Goal: Check status: Check status

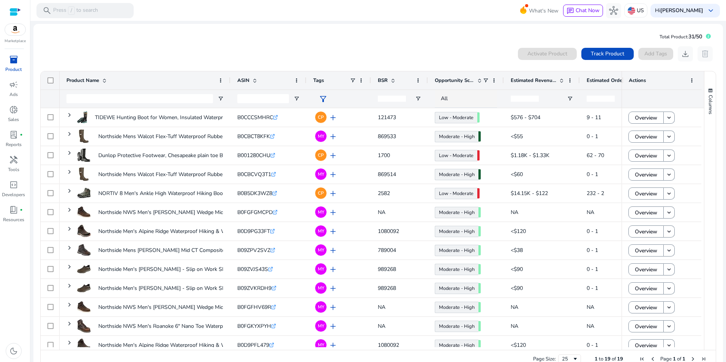
drag, startPoint x: 723, startPoint y: 252, endPoint x: 725, endPoint y: 277, distance: 24.8
click at [725, 277] on mat-sidenav-content "search Press / to search What's New chat Chat Now hub US Hi Jeff Thayer keyboar…" at bounding box center [378, 181] width 696 height 362
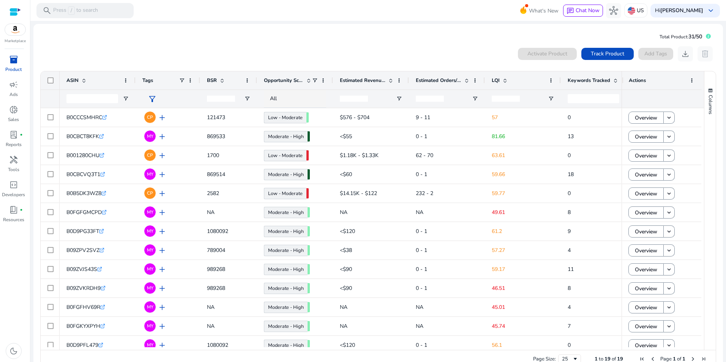
scroll to position [0, 54]
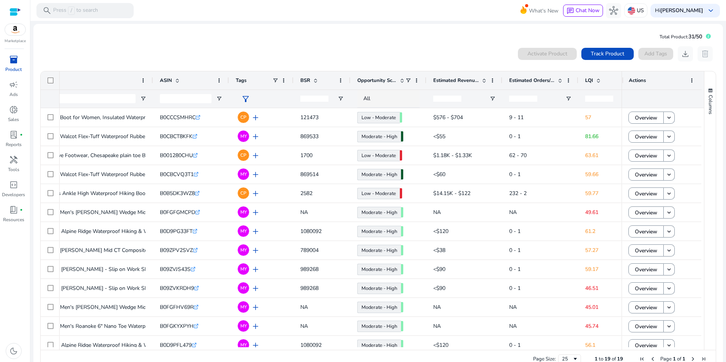
scroll to position [0, 61]
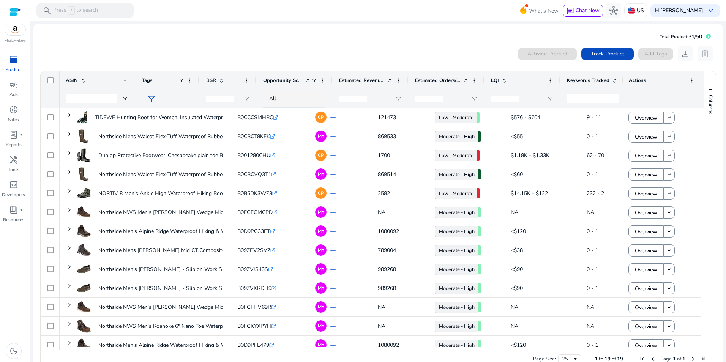
scroll to position [0, 172]
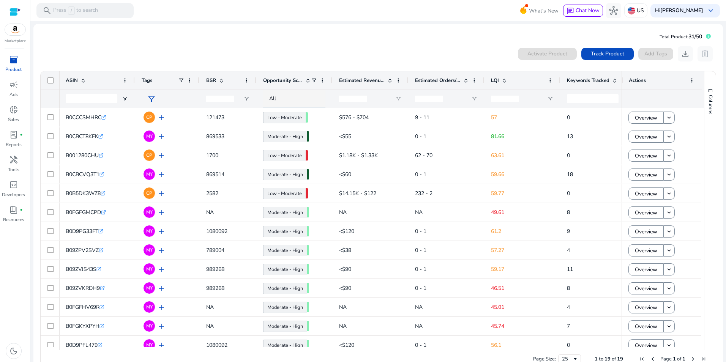
drag, startPoint x: 383, startPoint y: 40, endPoint x: 264, endPoint y: 31, distance: 119.2
click at [383, 40] on mat-card "Total Product: 31/50 0 products selected Activate Product Track Product Add Tag…" at bounding box center [378, 201] width 690 height 355
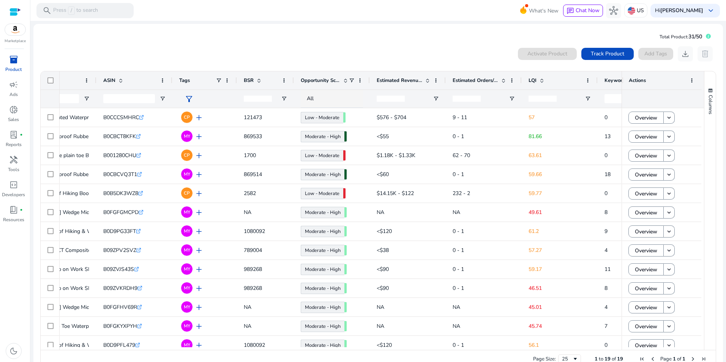
scroll to position [0, 78]
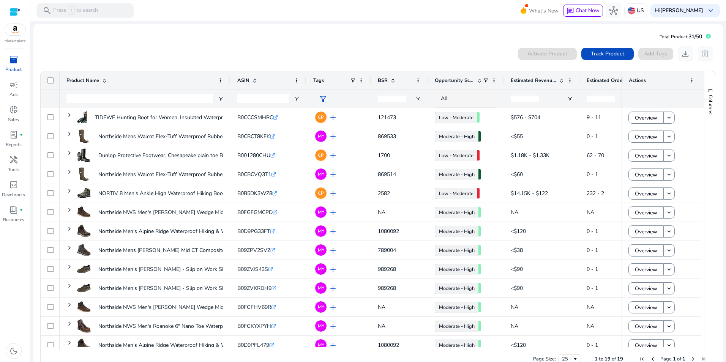
click at [231, 38] on mat-card "Total Product: 31/50 0 products selected Activate Product Track Product Add Tag…" at bounding box center [378, 201] width 690 height 355
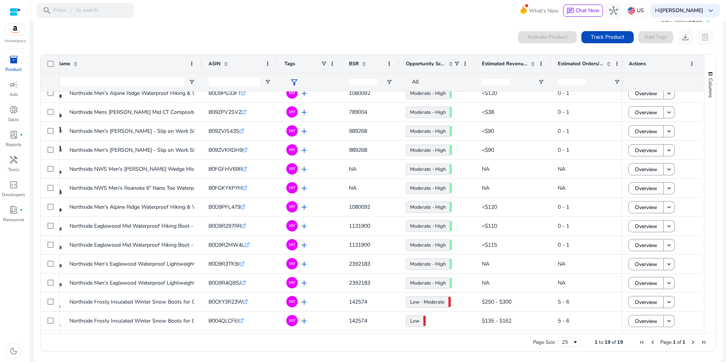
scroll to position [0, 33]
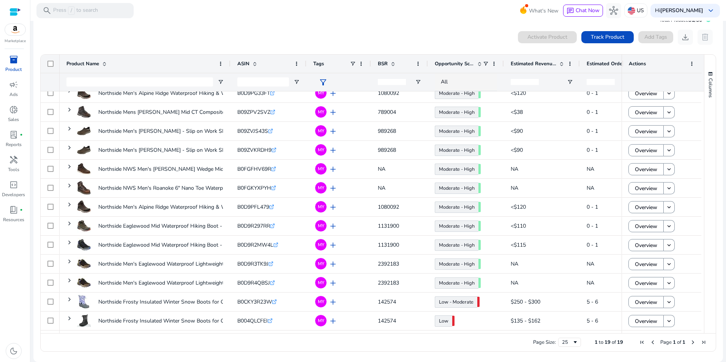
scroll to position [122, 0]
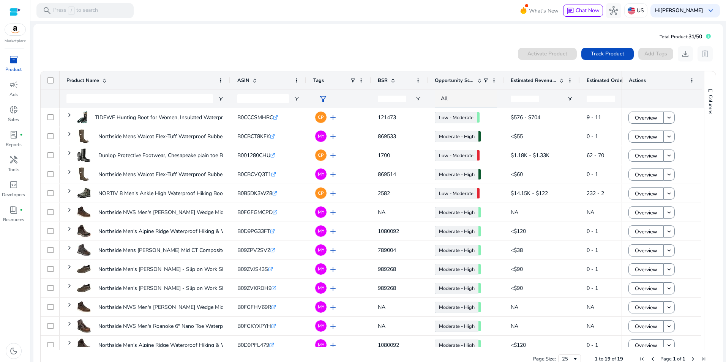
scroll to position [0, 114]
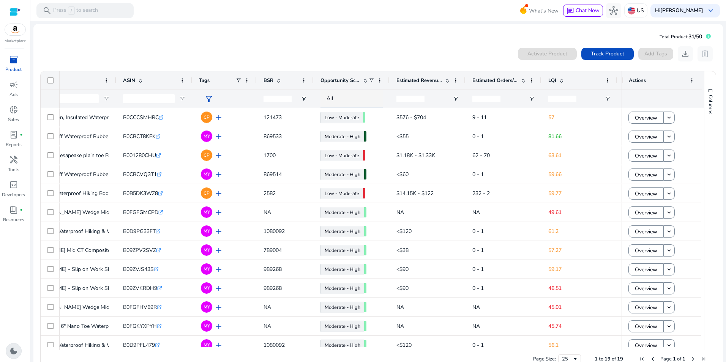
click at [484, 31] on mat-card "Total Product: 31/50 0 products selected Activate Product Track Product Add Tag…" at bounding box center [378, 201] width 690 height 355
click at [184, 40] on mat-card "Total Product: 31/50 0 products selected Activate Product Track Product Add Tag…" at bounding box center [378, 201] width 690 height 355
